Goal: Task Accomplishment & Management: Manage account settings

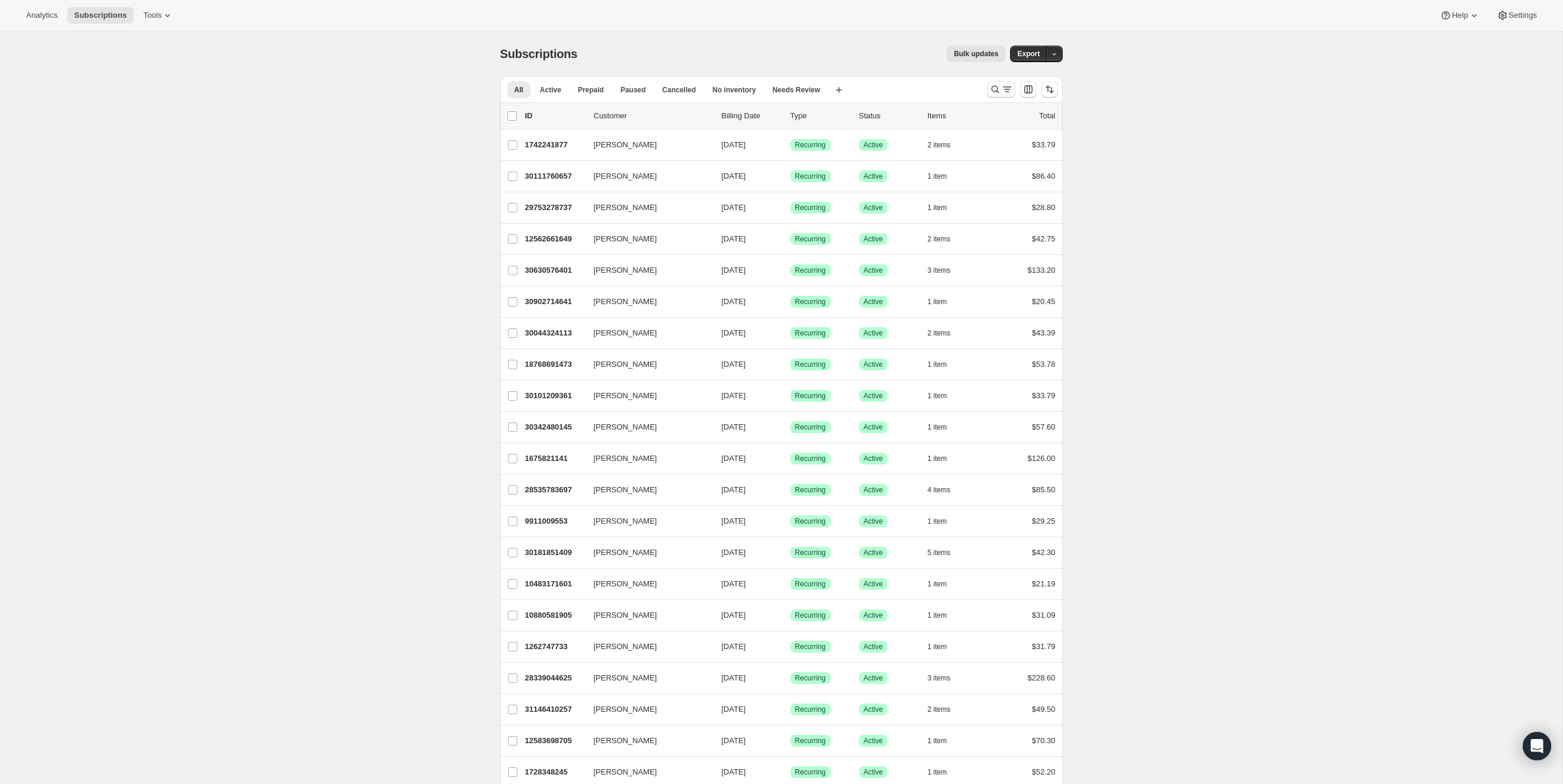
click at [994, 84] on icon "Search and filter results" at bounding box center [995, 90] width 12 height 12
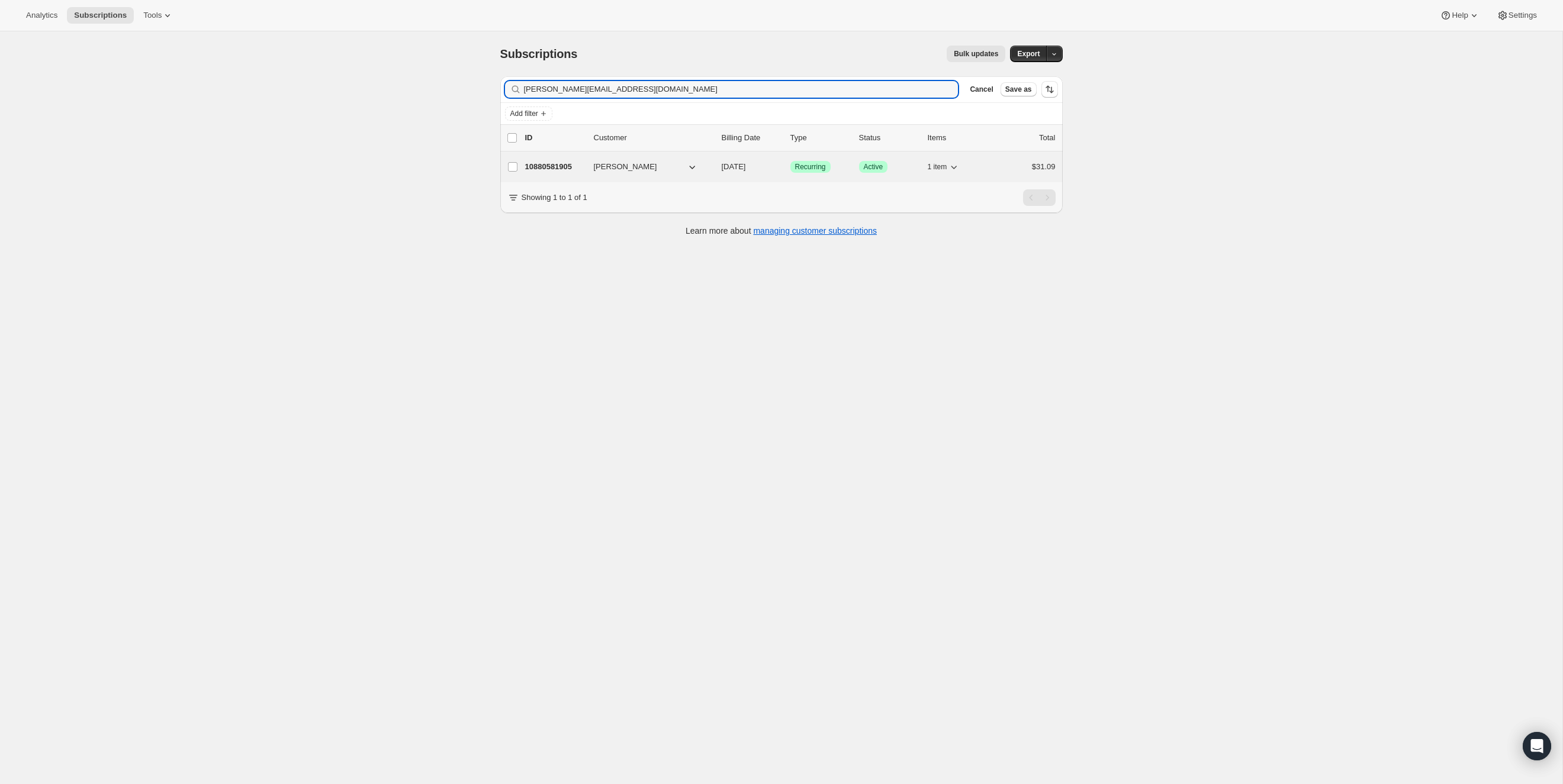
type input "[PERSON_NAME][EMAIL_ADDRESS][DOMAIN_NAME]"
click at [542, 163] on p "10880581905" at bounding box center [555, 167] width 59 height 12
